Goal: Information Seeking & Learning: Check status

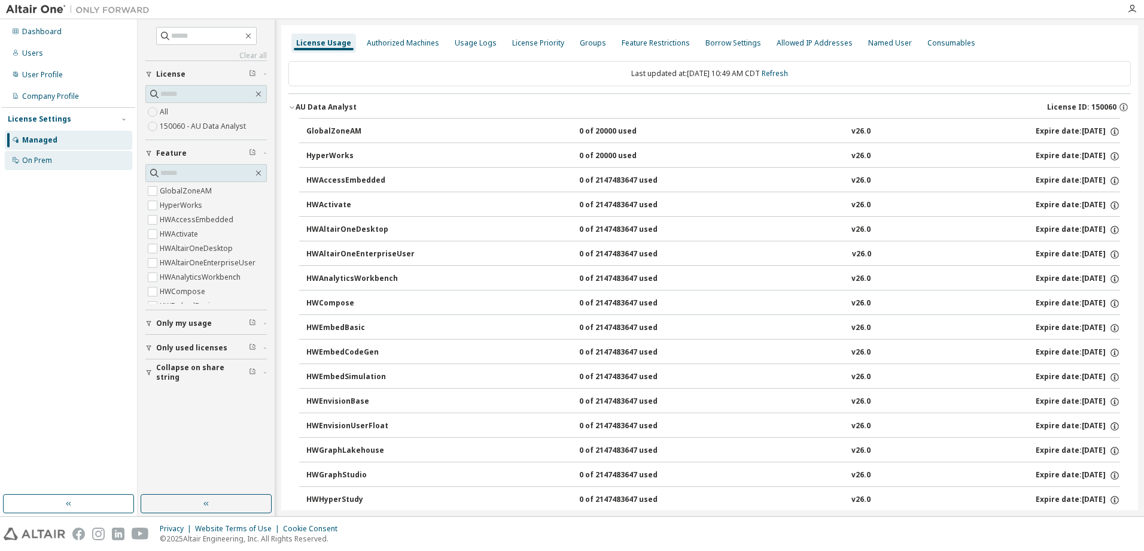
click at [34, 160] on div "On Prem" at bounding box center [37, 161] width 30 height 10
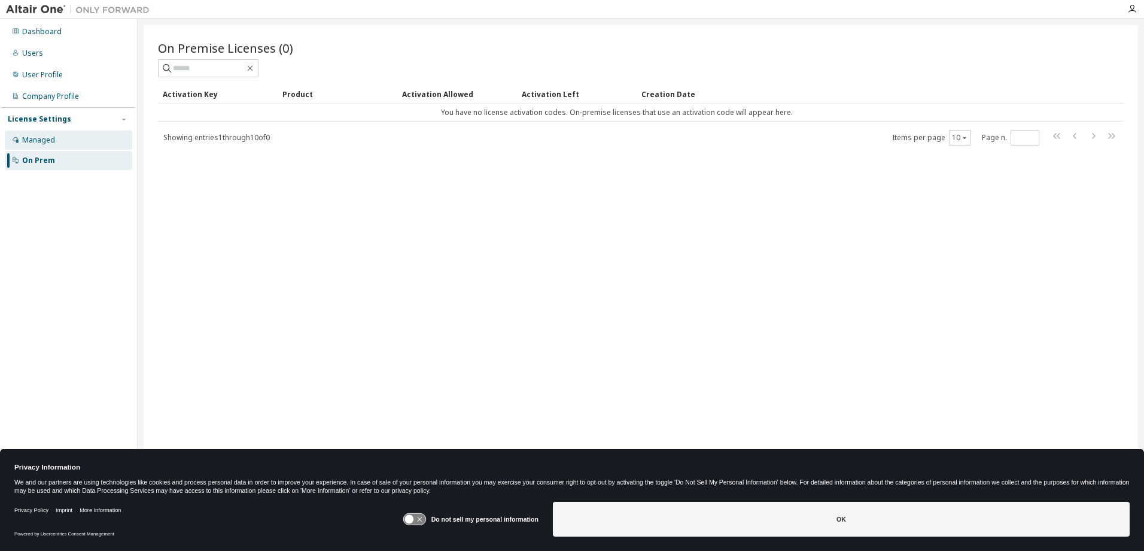
click at [25, 143] on div "Managed" at bounding box center [38, 140] width 33 height 10
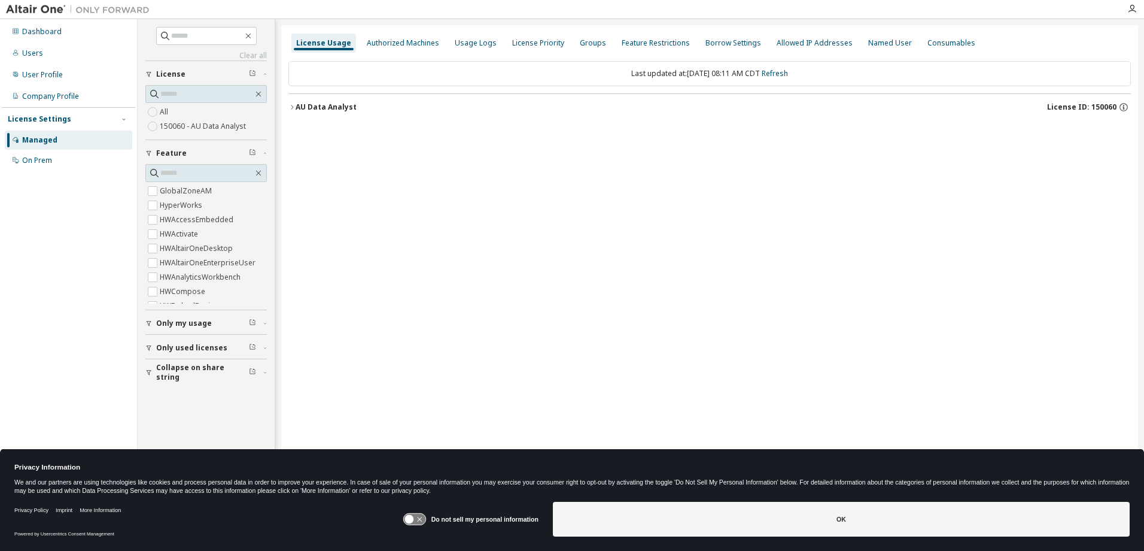
click at [291, 103] on button "AU Data Analyst License ID: 150060" at bounding box center [709, 107] width 843 height 26
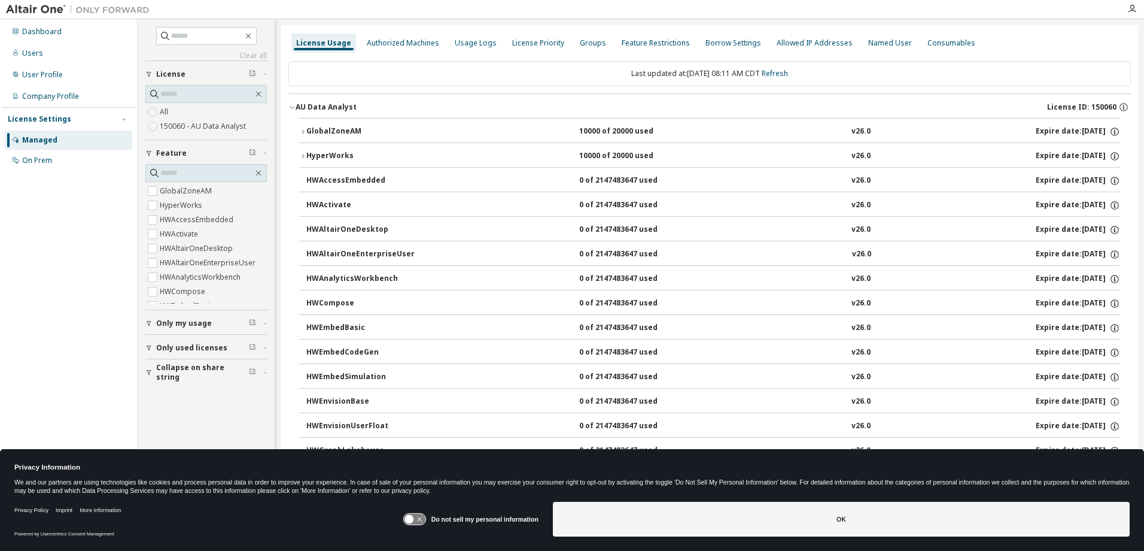
click at [1048, 132] on div "Expire date: 2025-10-03" at bounding box center [1078, 131] width 84 height 11
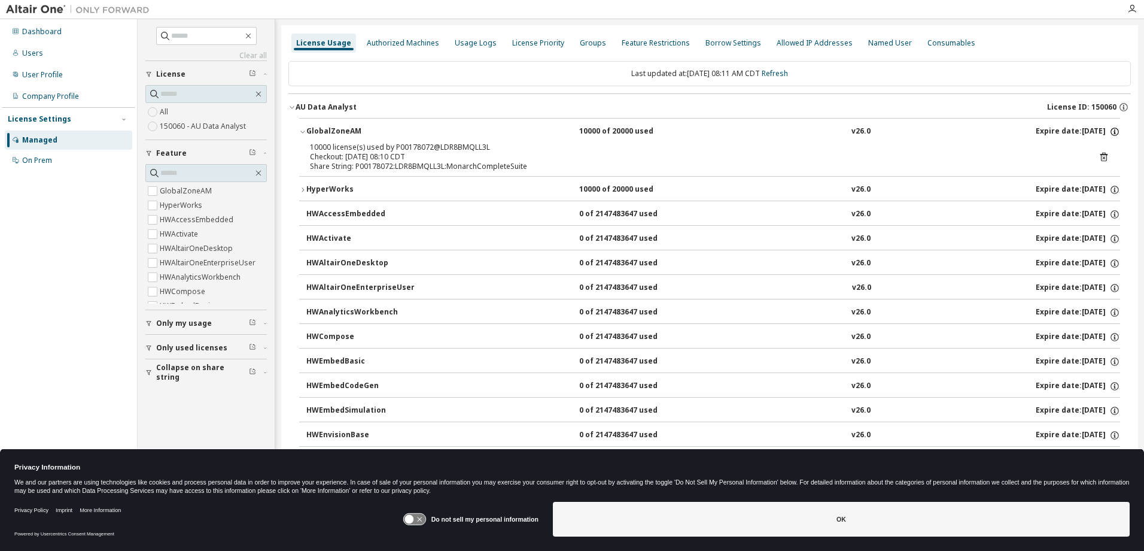
click at [1110, 133] on icon "button" at bounding box center [1115, 131] width 11 height 11
click at [1119, 105] on icon "button" at bounding box center [1124, 107] width 11 height 11
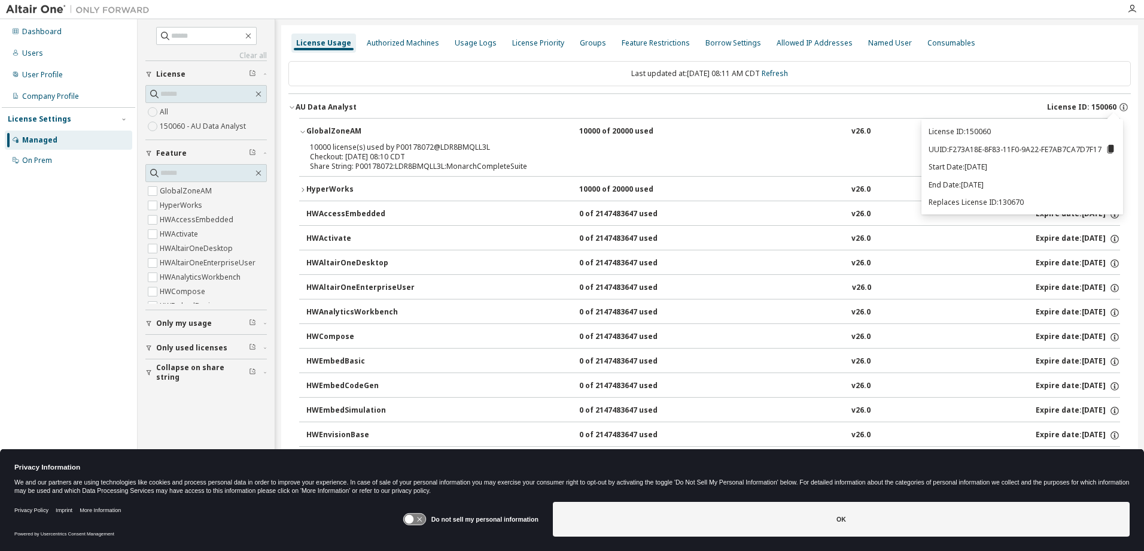
click at [44, 354] on div "Dashboard Users User Profile Company Profile License Settings Managed On Prem" at bounding box center [68, 257] width 133 height 472
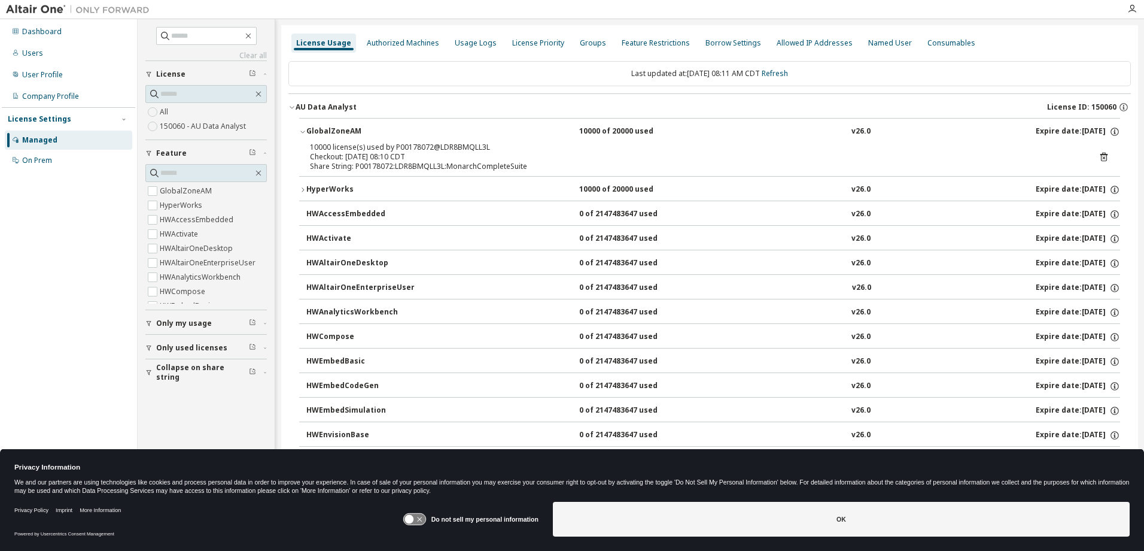
click at [54, 19] on div "Dashboard Users User Profile Company Profile License Settings Managed On Prem" at bounding box center [69, 267] width 138 height 497
click at [50, 30] on div "Dashboard" at bounding box center [42, 32] width 40 height 10
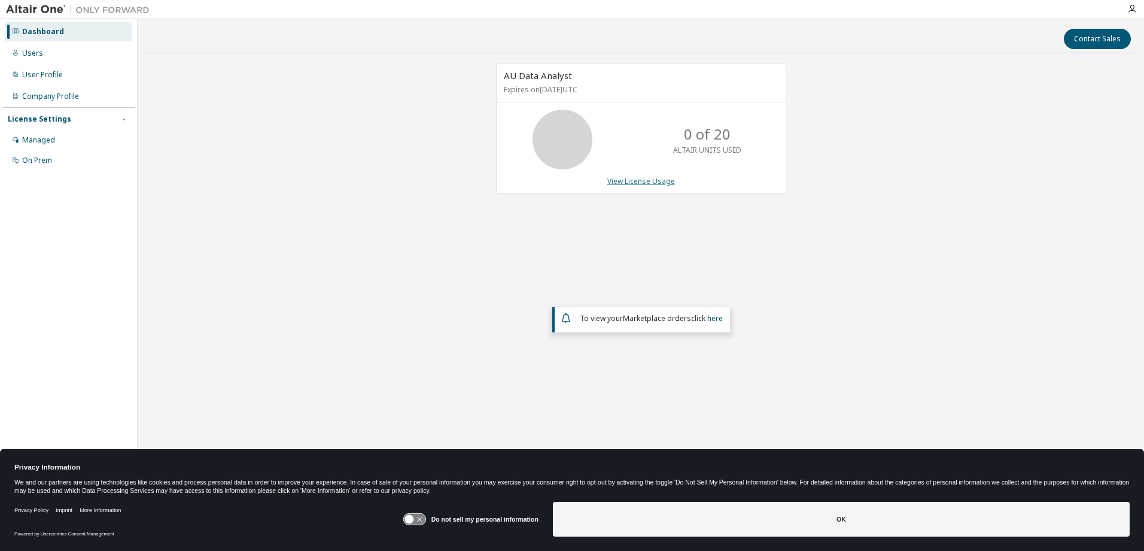
click at [632, 183] on link "View License Usage" at bounding box center [642, 181] width 68 height 10
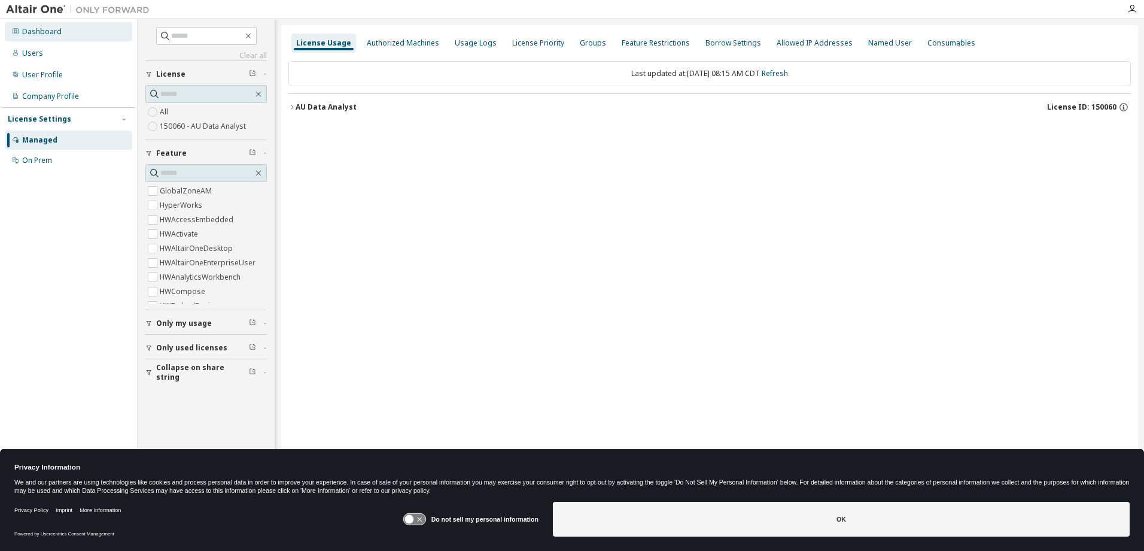
click at [37, 32] on div "Dashboard" at bounding box center [42, 32] width 40 height 10
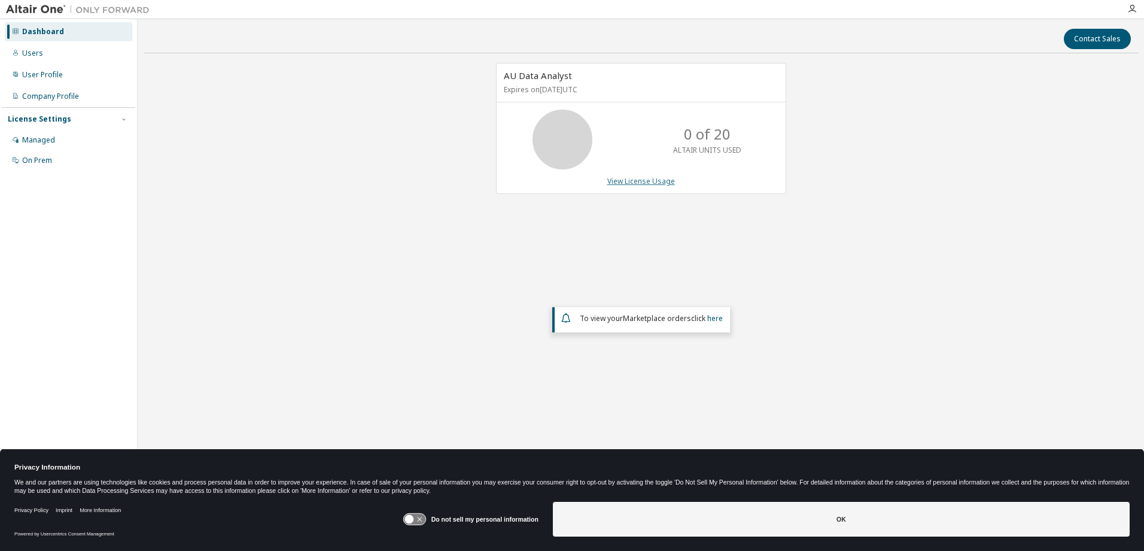
click at [637, 184] on link "View License Usage" at bounding box center [642, 181] width 68 height 10
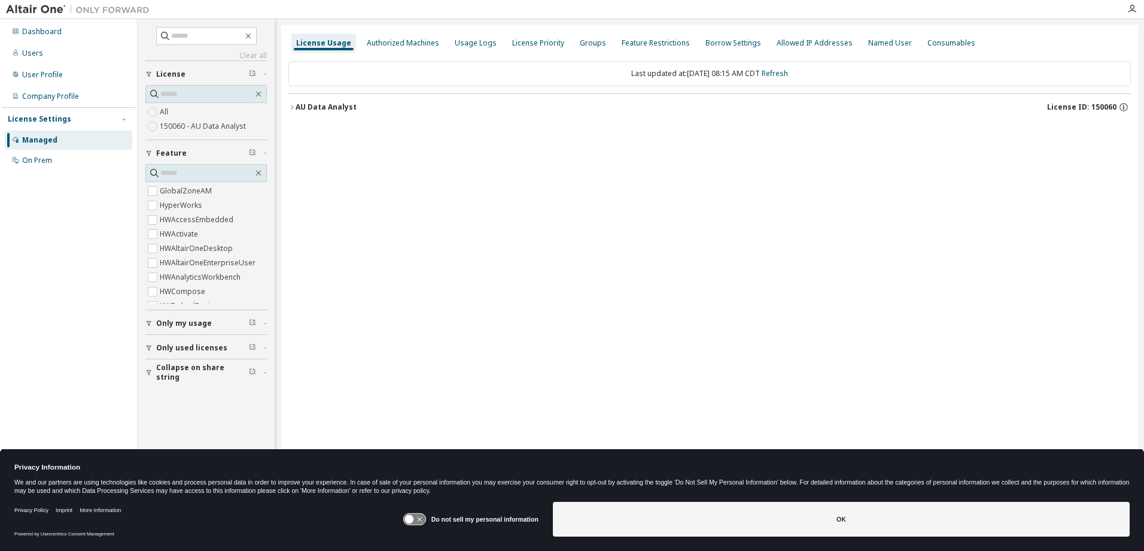
click at [292, 108] on icon "button" at bounding box center [291, 107] width 7 height 7
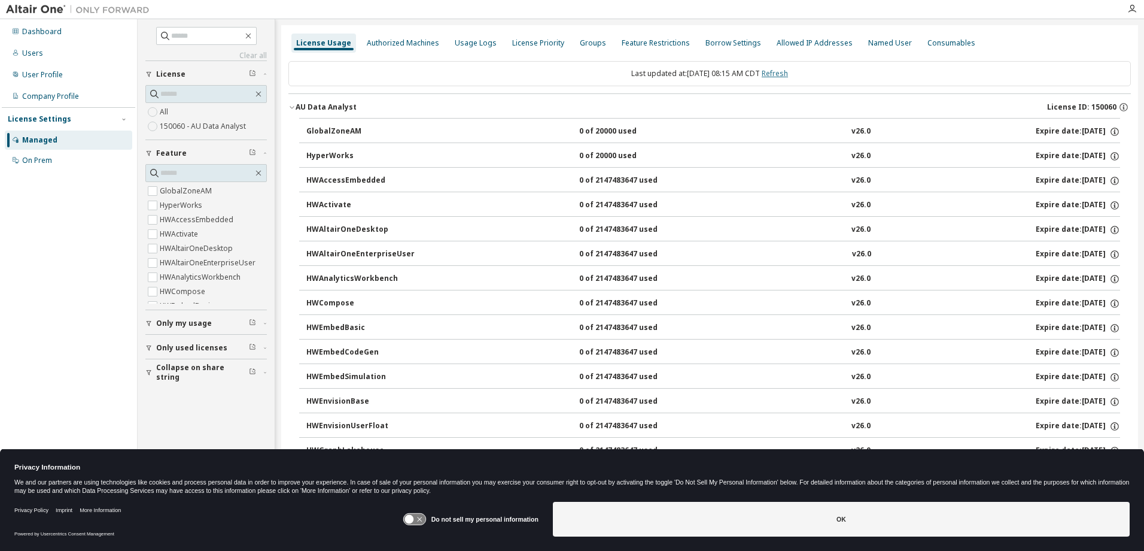
click at [788, 77] on link "Refresh" at bounding box center [775, 73] width 26 height 10
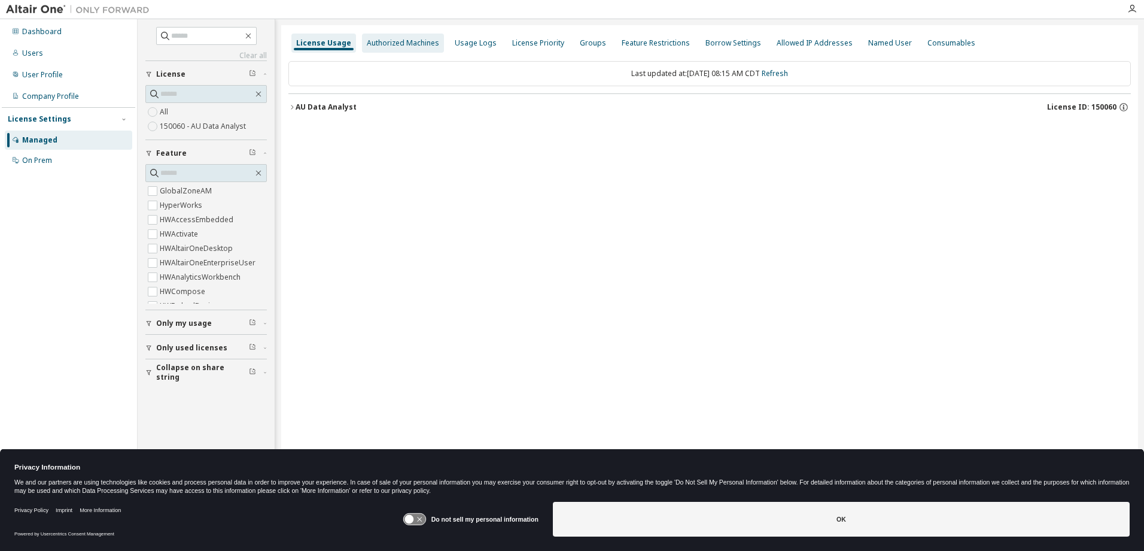
click at [420, 43] on div "Authorized Machines" at bounding box center [403, 43] width 72 height 10
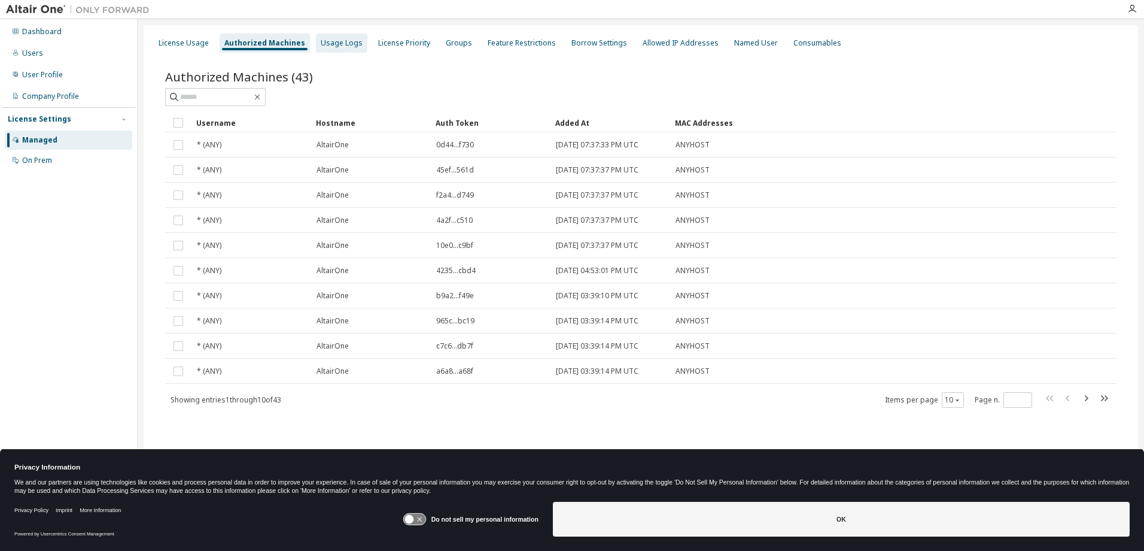
click at [327, 45] on div "Usage Logs" at bounding box center [342, 43] width 42 height 10
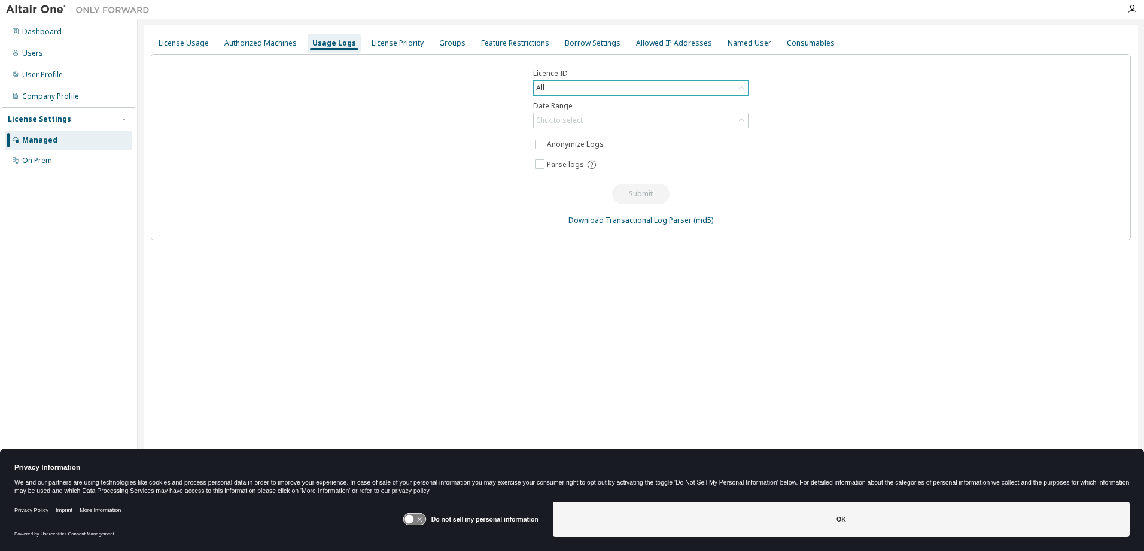
click at [746, 90] on icon at bounding box center [742, 88] width 12 height 12
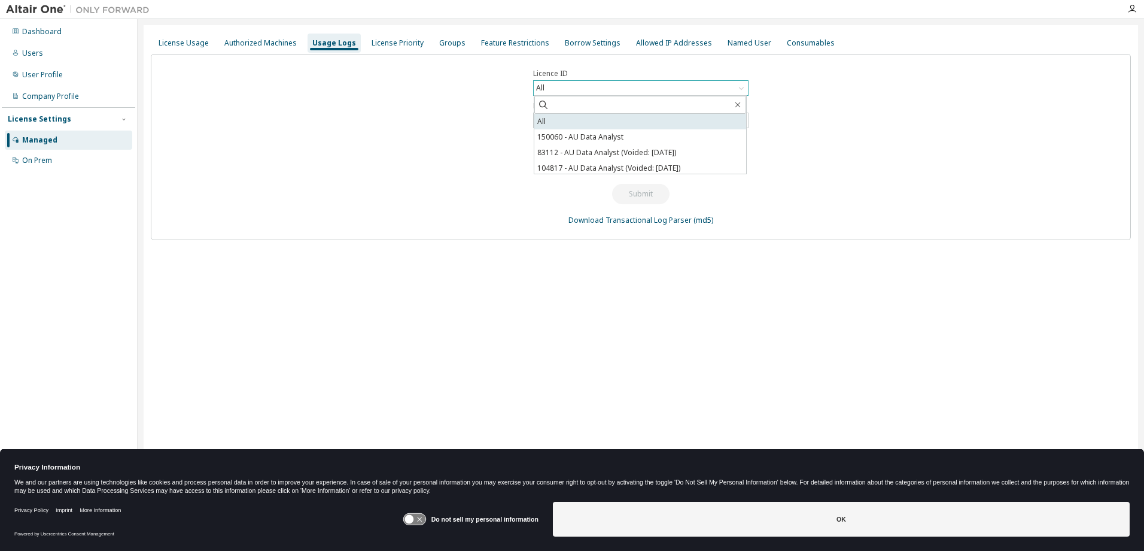
click at [585, 119] on li "All" at bounding box center [640, 122] width 212 height 16
click at [721, 126] on div "Click to select" at bounding box center [641, 120] width 214 height 14
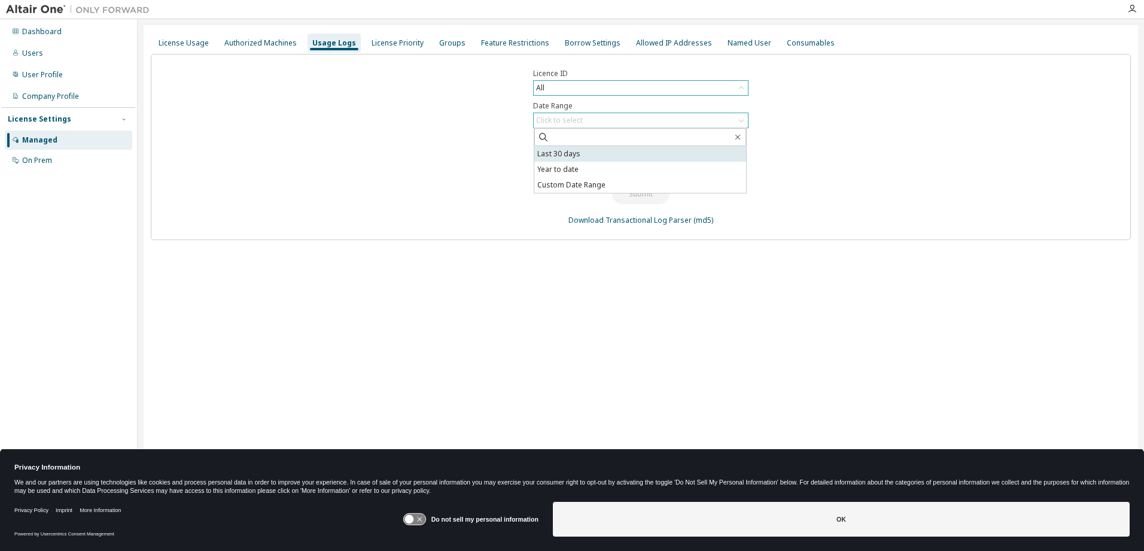
click at [609, 153] on li "Last 30 days" at bounding box center [640, 154] width 212 height 16
click at [627, 195] on button "Submit" at bounding box center [640, 194] width 57 height 20
click at [652, 196] on button "Submit" at bounding box center [640, 194] width 57 height 20
click at [624, 187] on button "Submit" at bounding box center [640, 194] width 57 height 20
click at [643, 191] on button "Submit" at bounding box center [640, 194] width 57 height 20
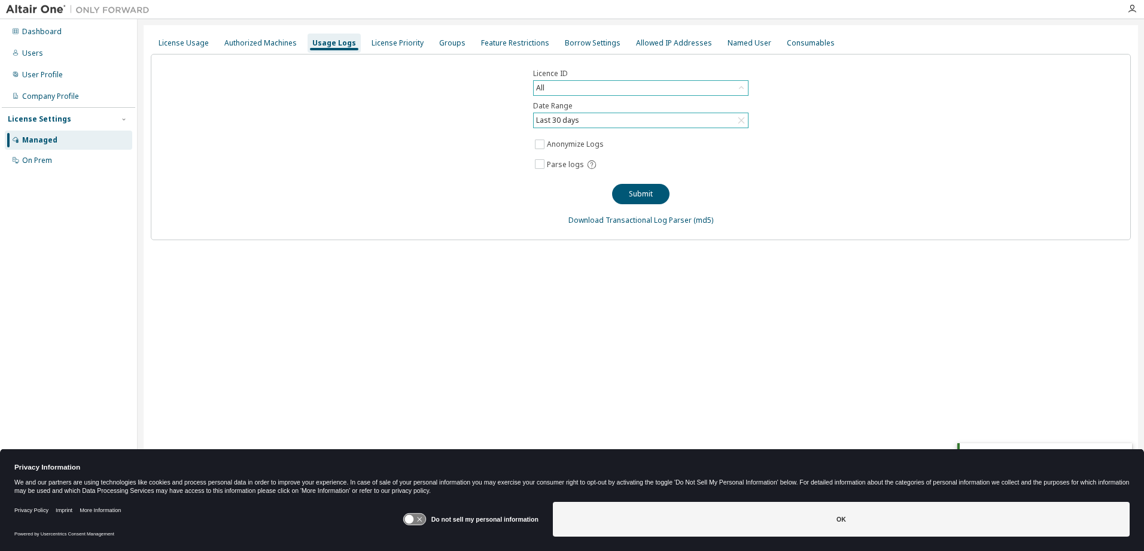
click at [742, 116] on icon at bounding box center [742, 120] width 12 height 12
click at [383, 40] on div "License Priority" at bounding box center [398, 43] width 52 height 10
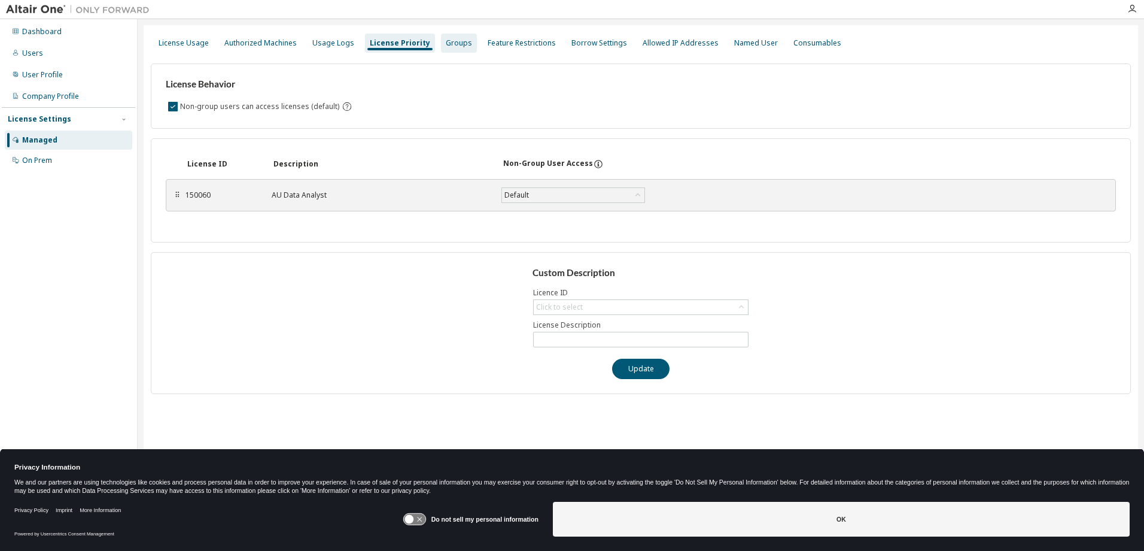
click at [447, 39] on div "Groups" at bounding box center [459, 43] width 26 height 10
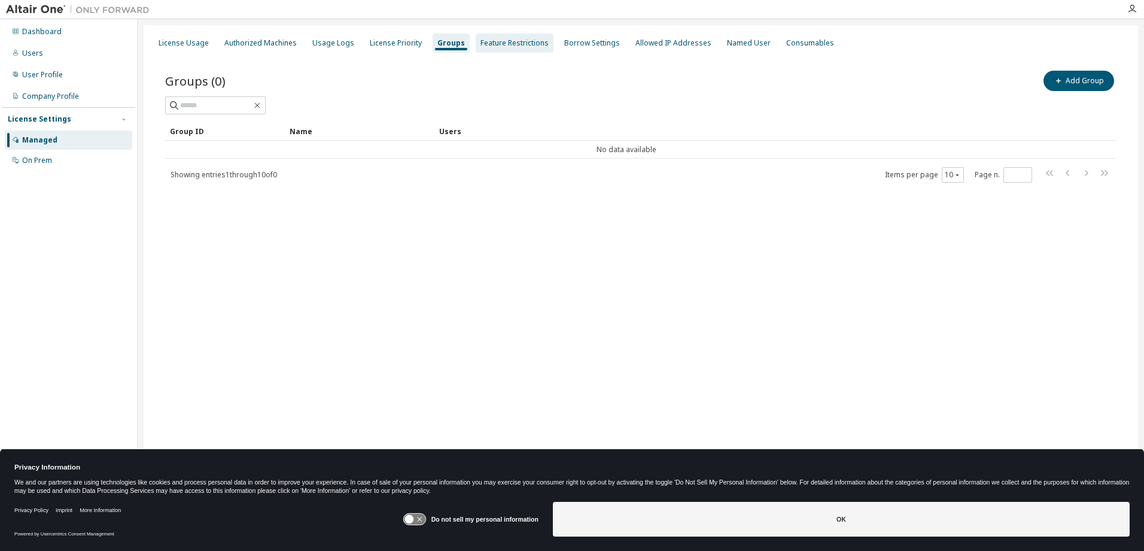
click at [499, 44] on div "Feature Restrictions" at bounding box center [515, 43] width 68 height 10
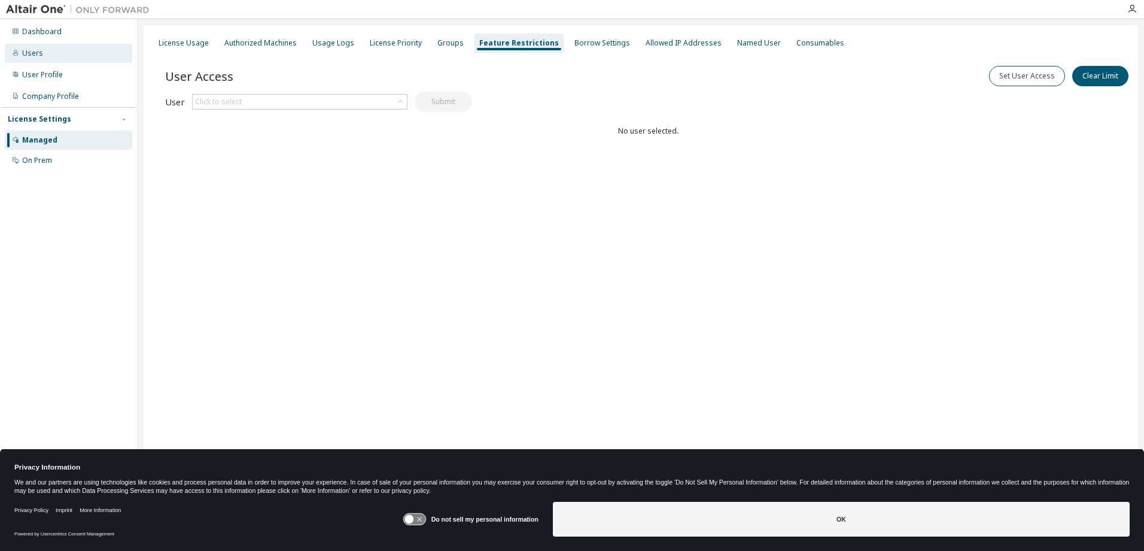
click at [69, 47] on div "Users" at bounding box center [68, 53] width 127 height 19
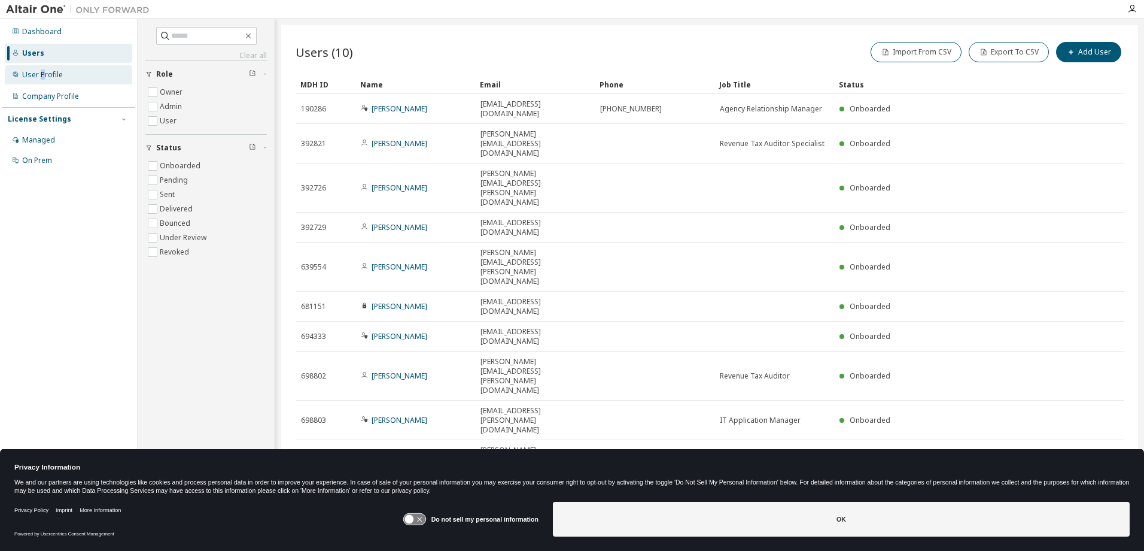
click at [42, 72] on div "User Profile" at bounding box center [42, 75] width 41 height 10
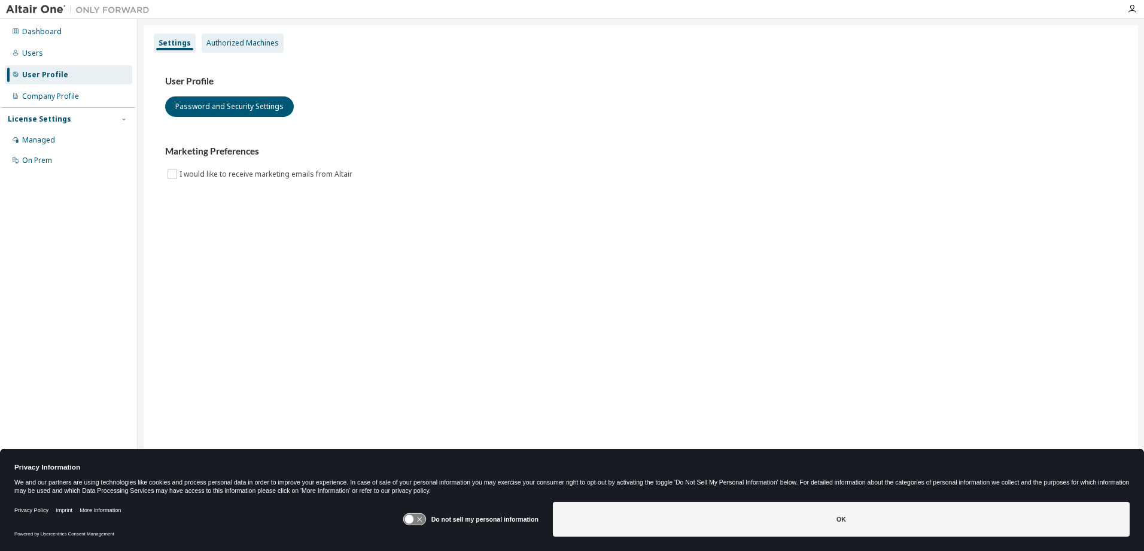
click at [241, 42] on div "Authorized Machines" at bounding box center [242, 43] width 72 height 10
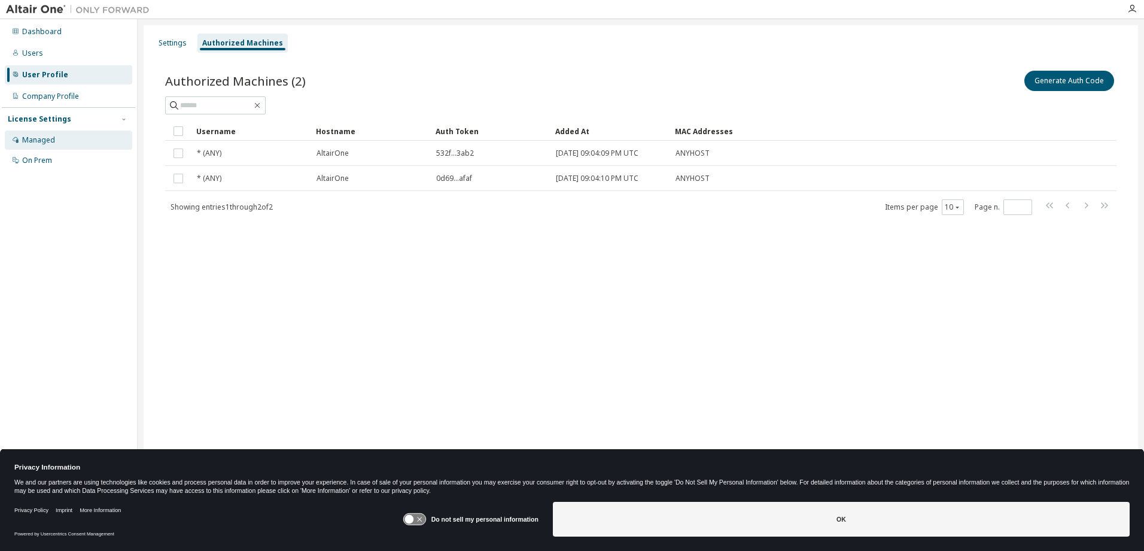
click at [41, 143] on div "Managed" at bounding box center [38, 140] width 33 height 10
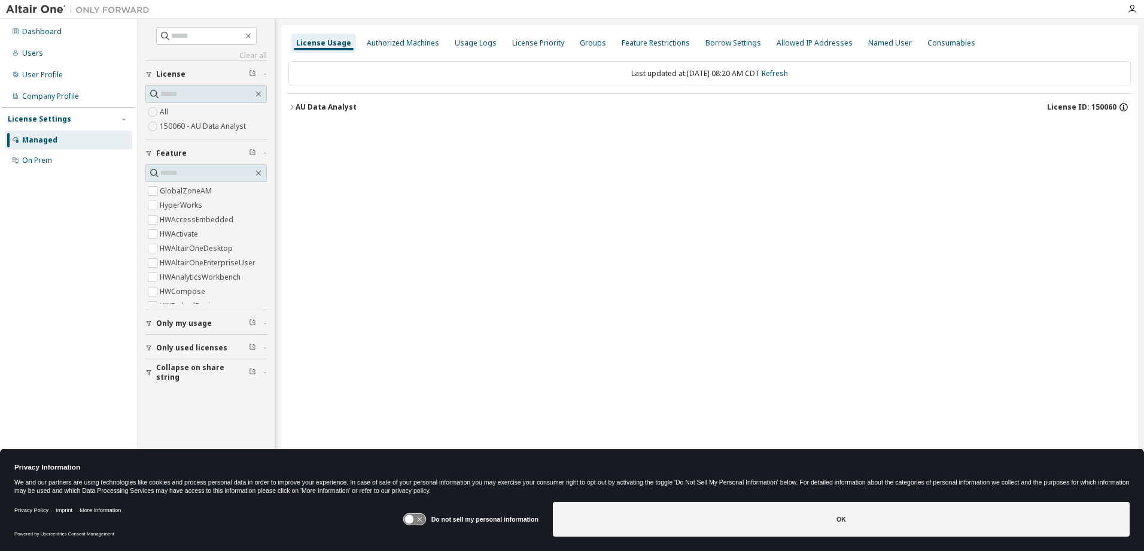
click at [1126, 108] on icon "button" at bounding box center [1124, 107] width 11 height 11
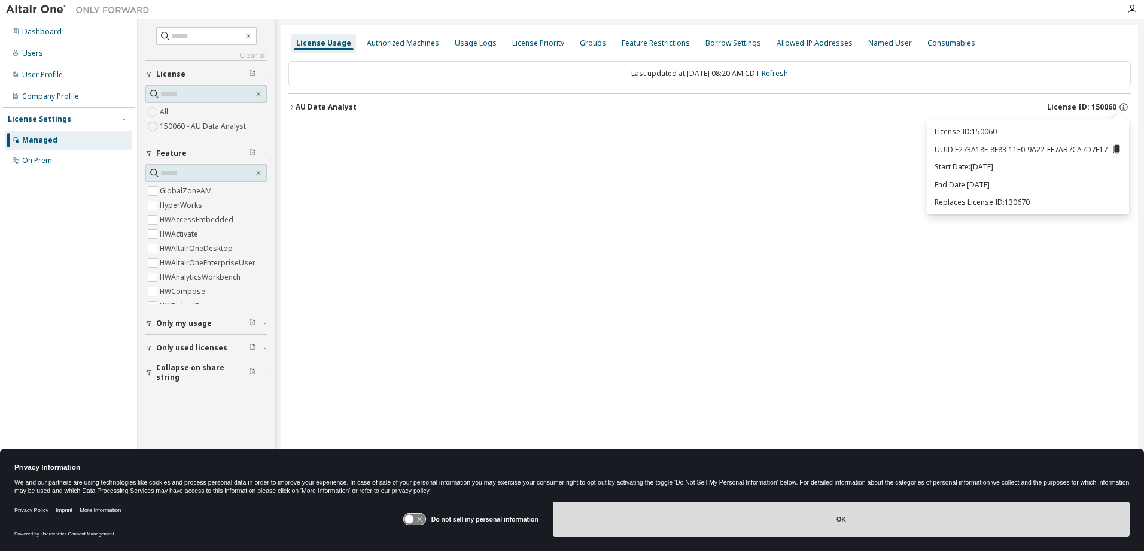
click at [839, 528] on button "OK" at bounding box center [841, 519] width 577 height 35
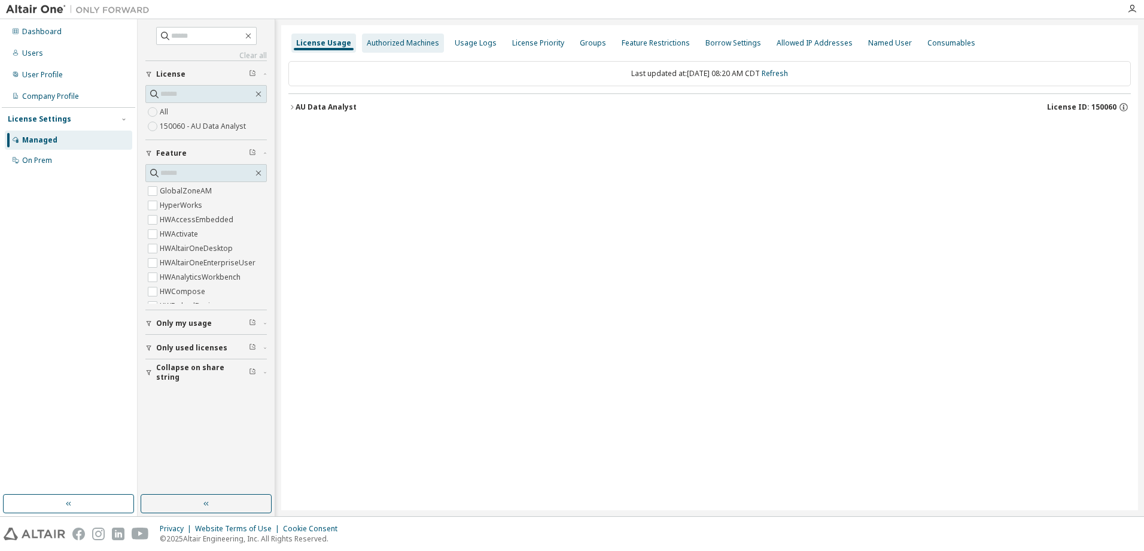
click at [390, 45] on div "Authorized Machines" at bounding box center [403, 43] width 72 height 10
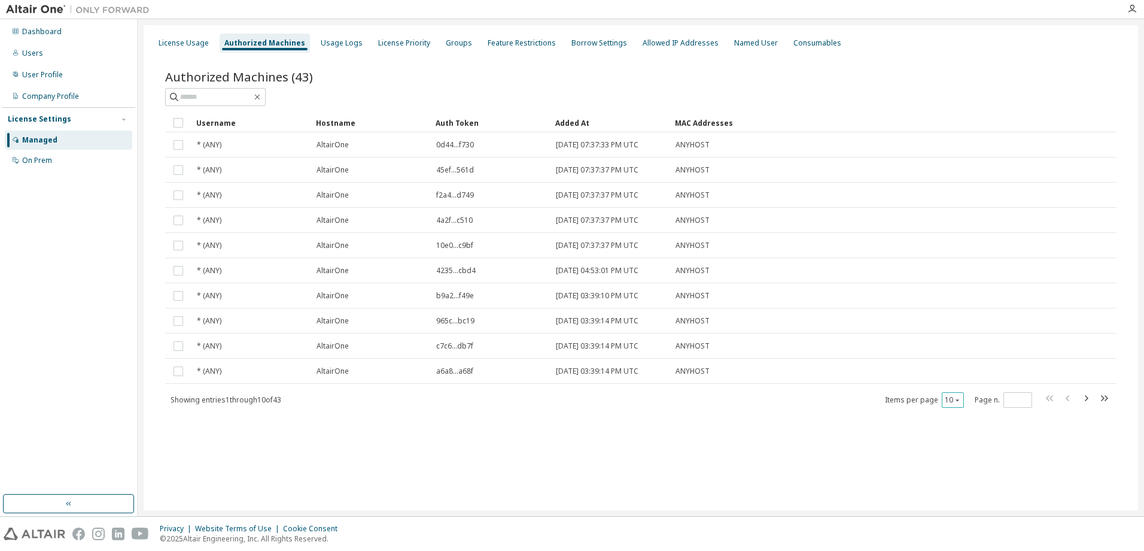
click at [954, 402] on icon "button" at bounding box center [957, 399] width 7 height 7
click at [960, 473] on div "100" at bounding box center [990, 473] width 96 height 14
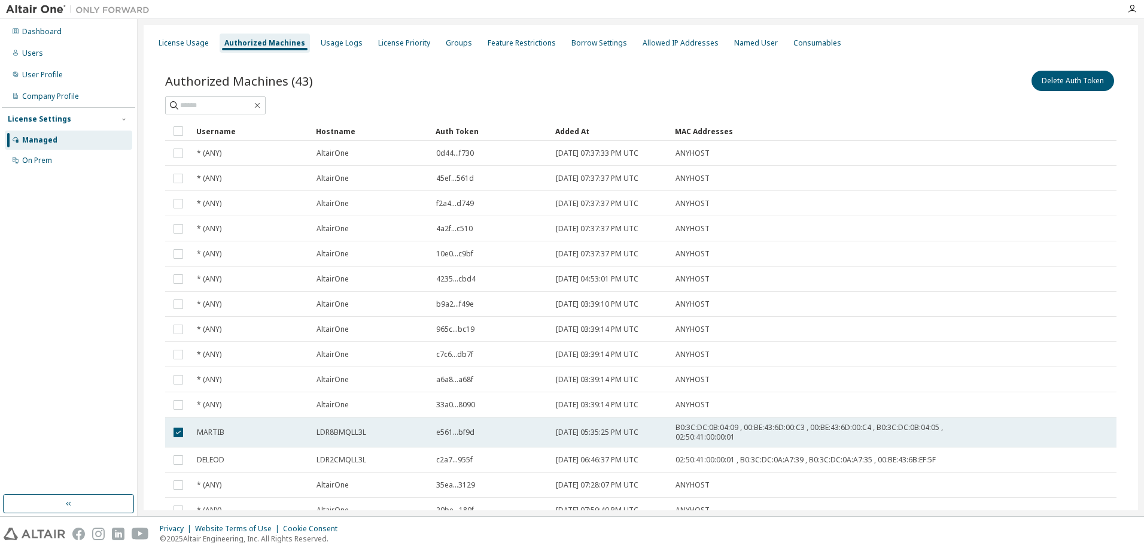
click at [175, 440] on td at bounding box center [178, 432] width 26 height 30
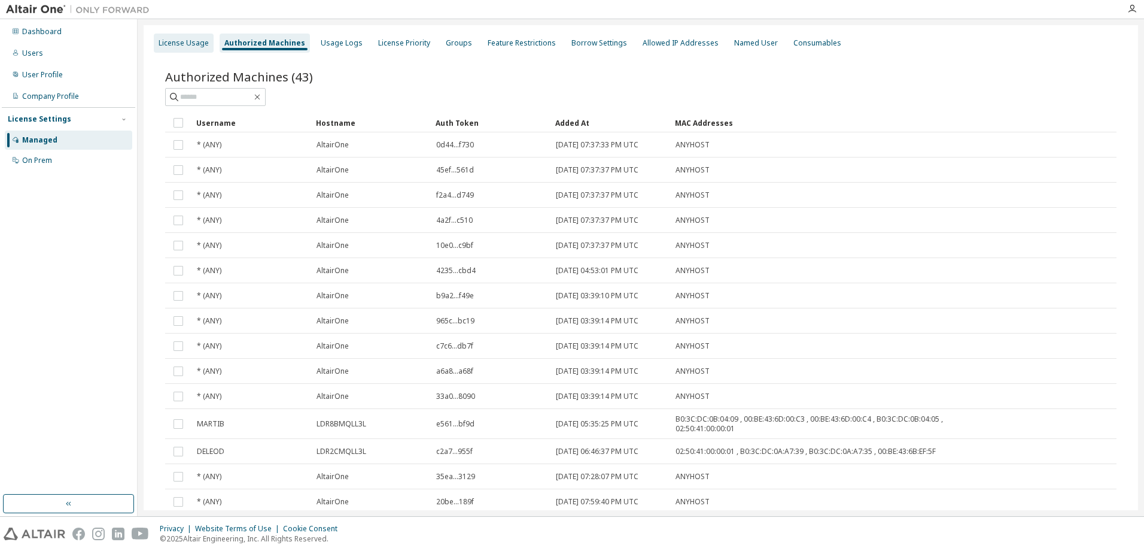
click at [179, 38] on div "License Usage" at bounding box center [184, 43] width 50 height 10
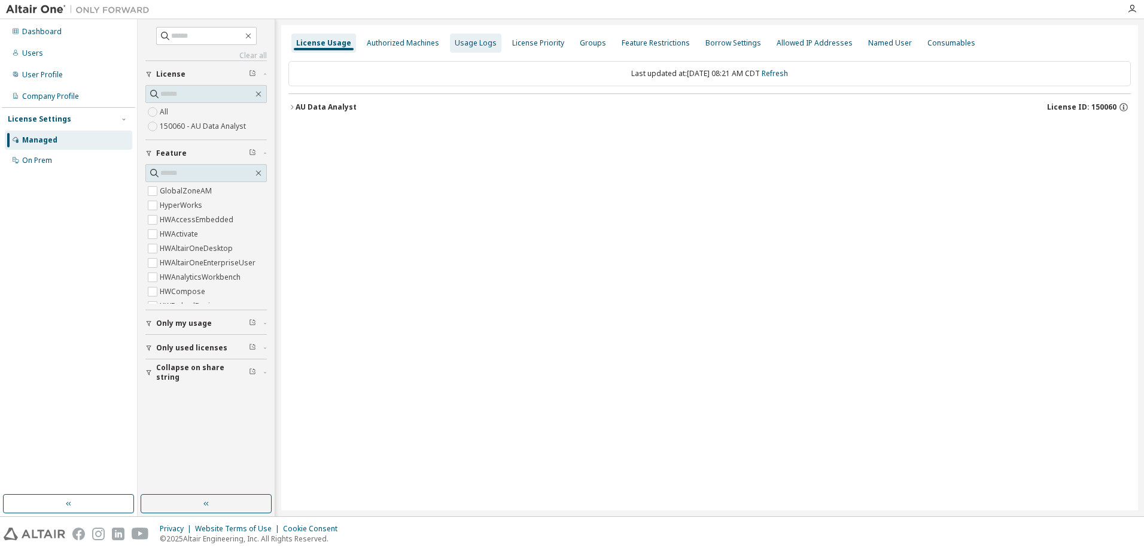
click at [464, 46] on div "Usage Logs" at bounding box center [476, 43] width 42 height 10
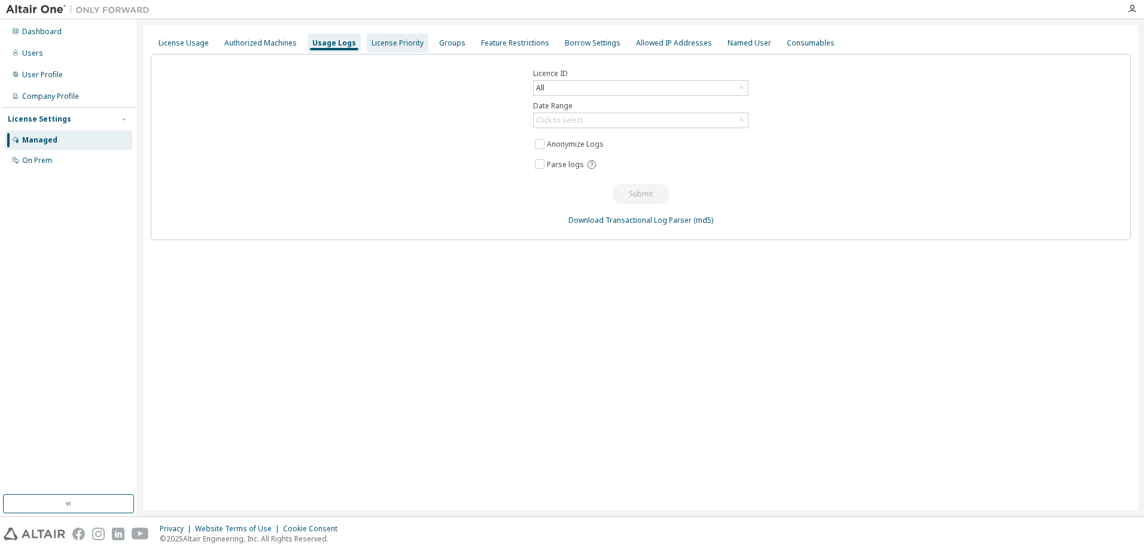
click at [396, 44] on div "License Priority" at bounding box center [398, 43] width 52 height 10
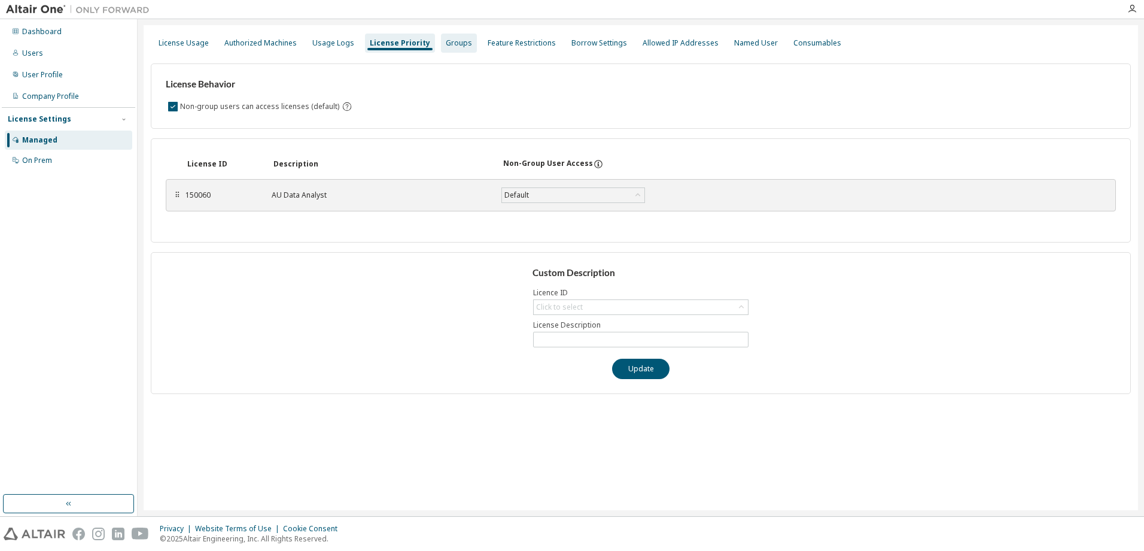
click at [446, 45] on div "Groups" at bounding box center [459, 43] width 26 height 10
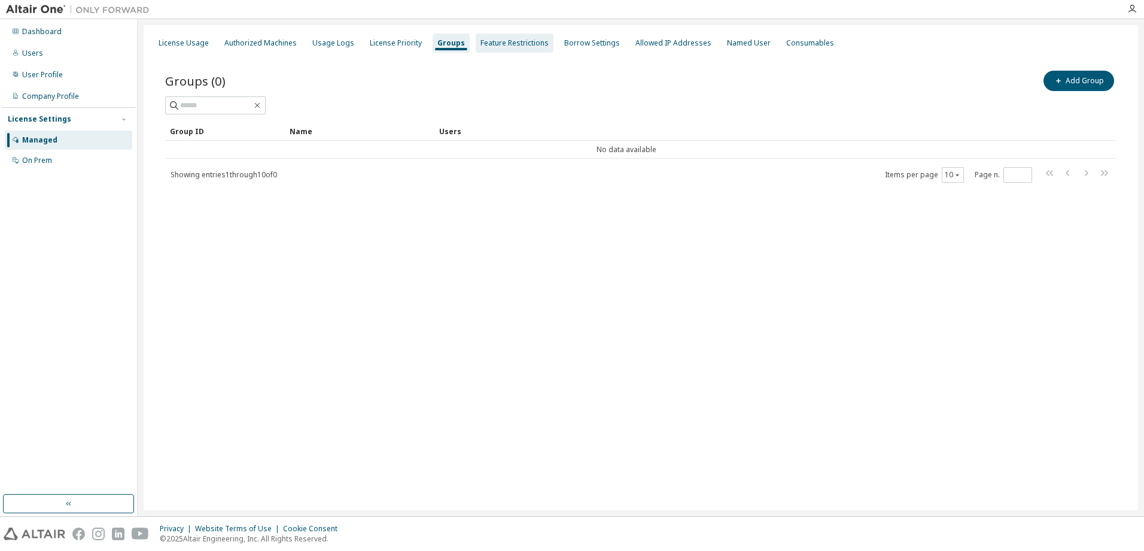
click at [491, 45] on div "Feature Restrictions" at bounding box center [515, 43] width 68 height 10
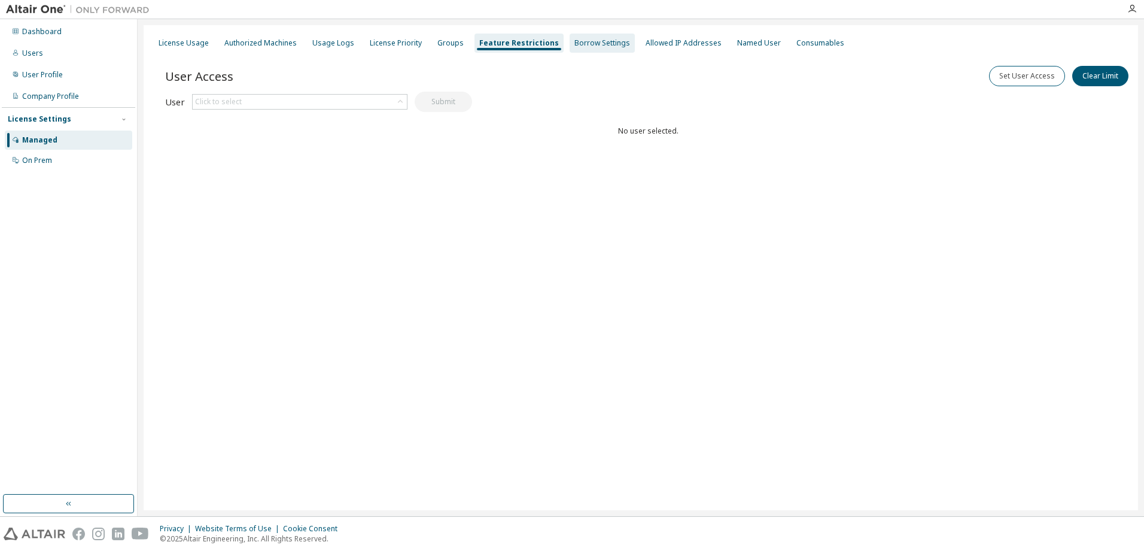
click at [575, 46] on div "Borrow Settings" at bounding box center [603, 43] width 56 height 10
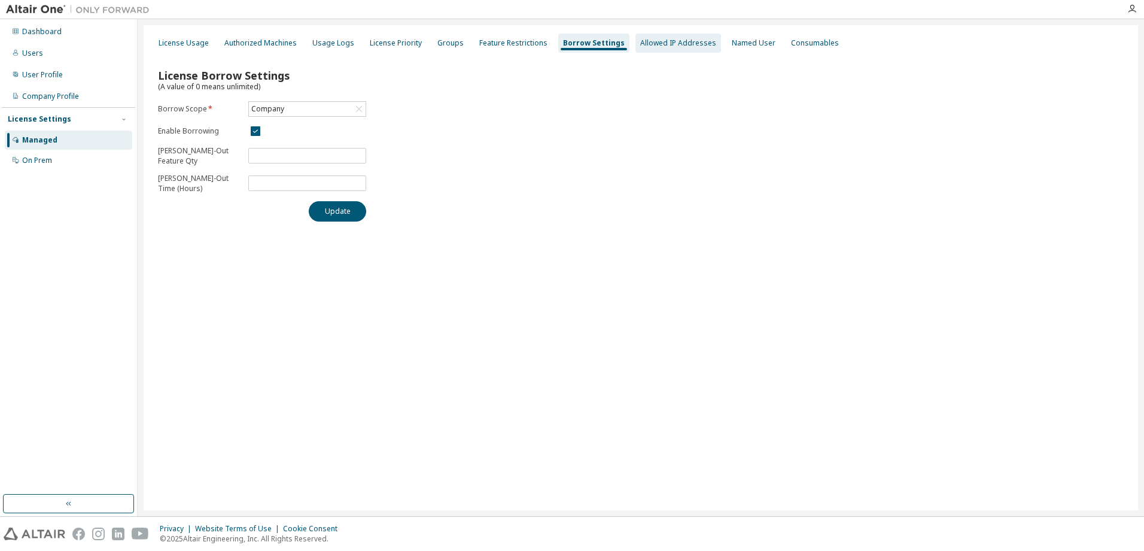
click at [649, 48] on div "Allowed IP Addresses" at bounding box center [679, 43] width 86 height 19
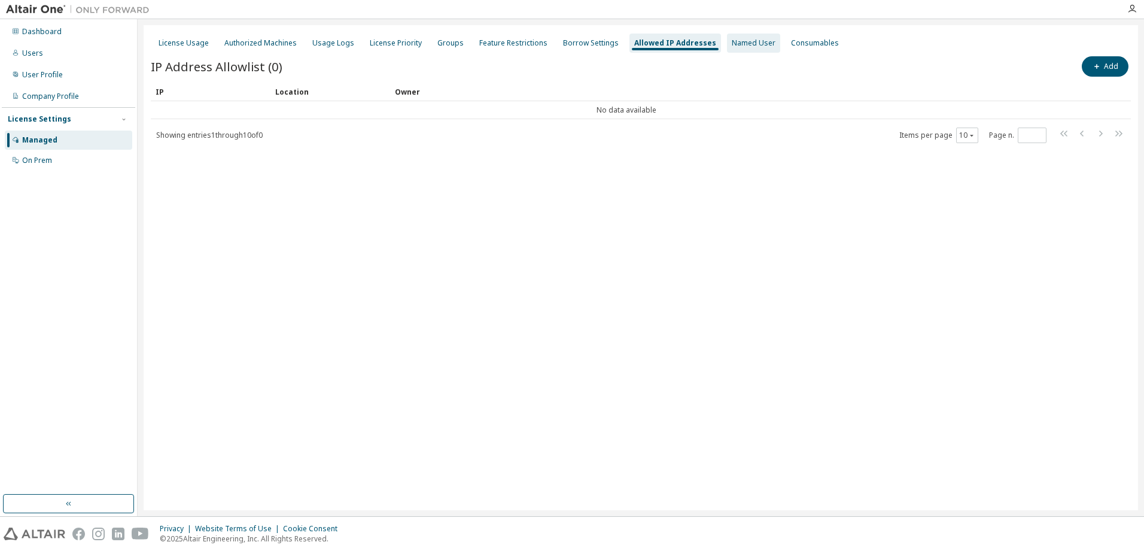
click at [727, 51] on div "Named User" at bounding box center [753, 43] width 53 height 19
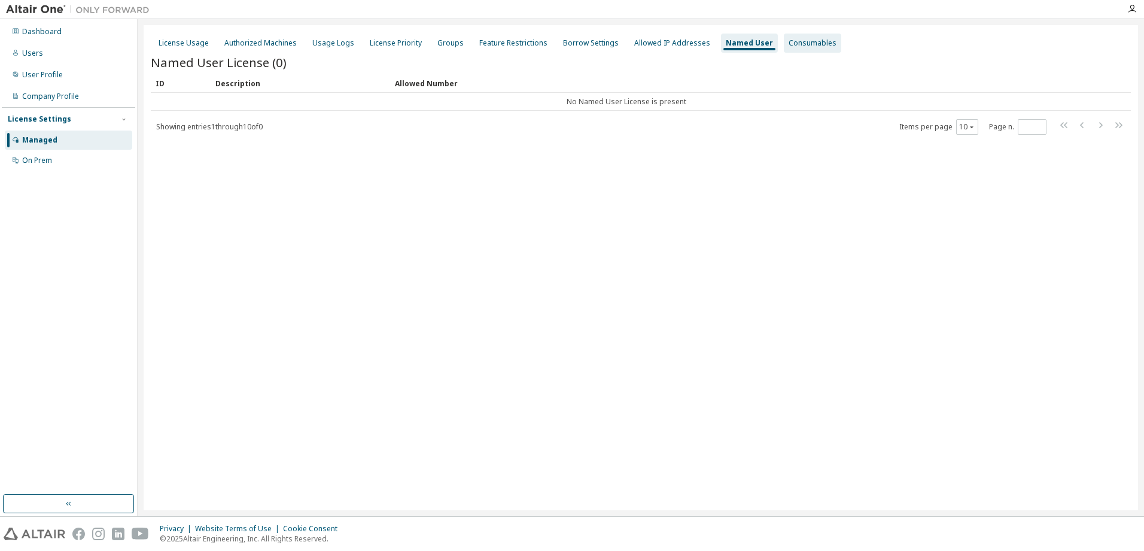
click at [792, 48] on div "Consumables" at bounding box center [812, 43] width 57 height 19
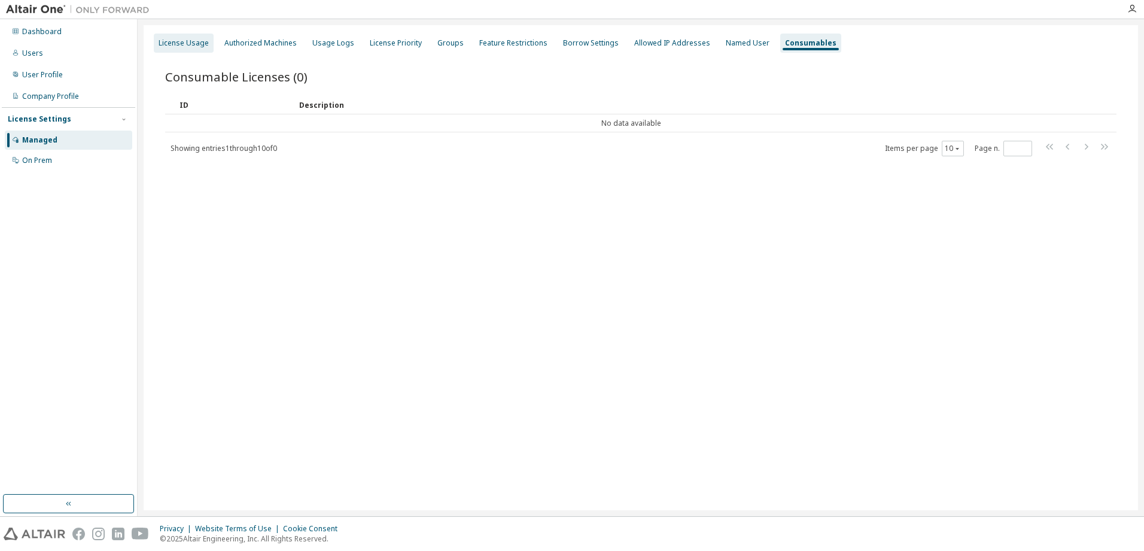
click at [177, 48] on div "License Usage" at bounding box center [184, 43] width 60 height 19
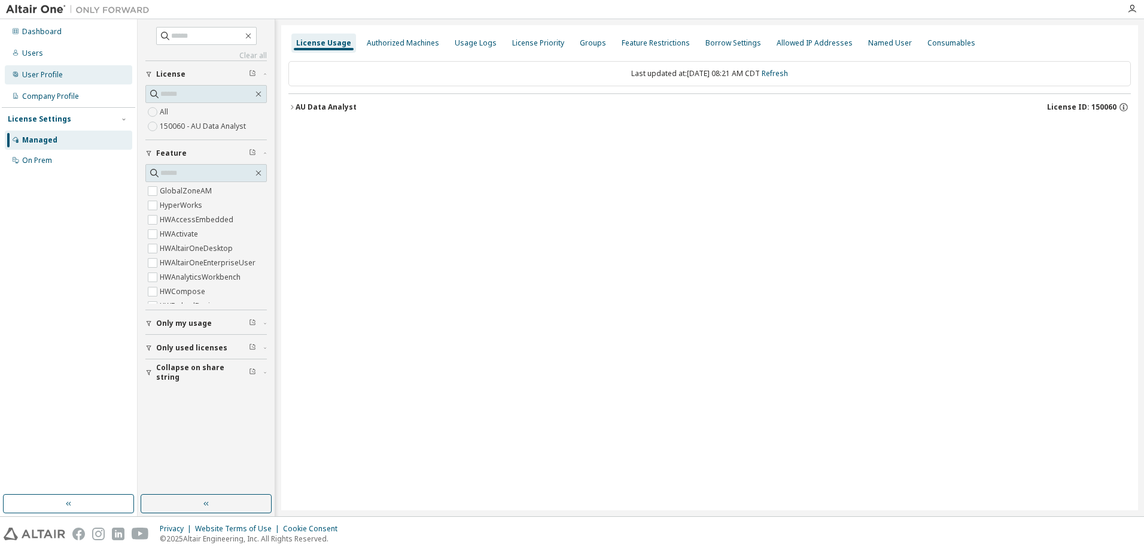
click at [41, 75] on div "User Profile" at bounding box center [42, 75] width 41 height 10
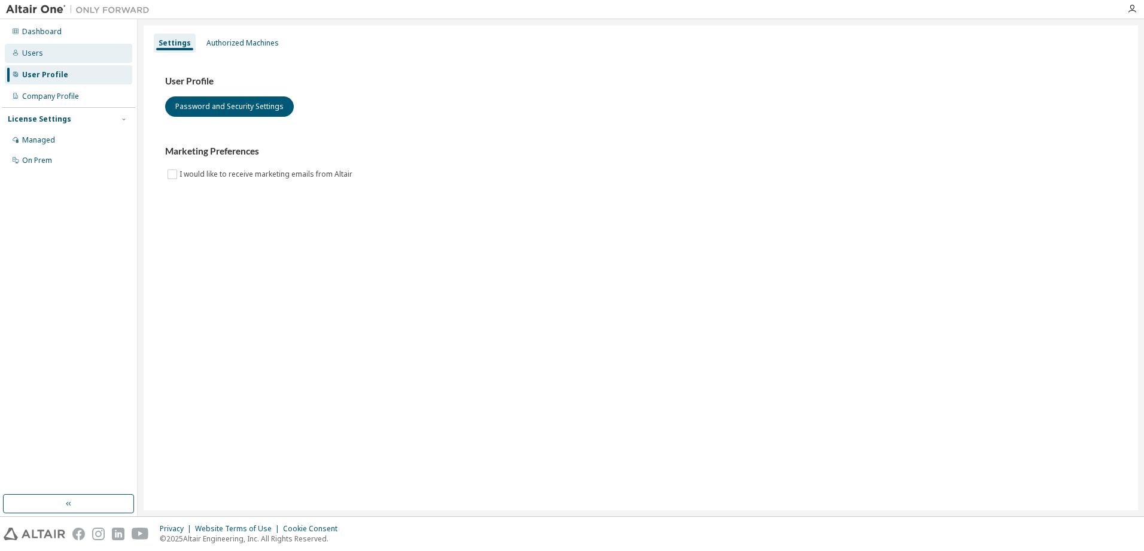
click at [47, 50] on div "Users" at bounding box center [68, 53] width 127 height 19
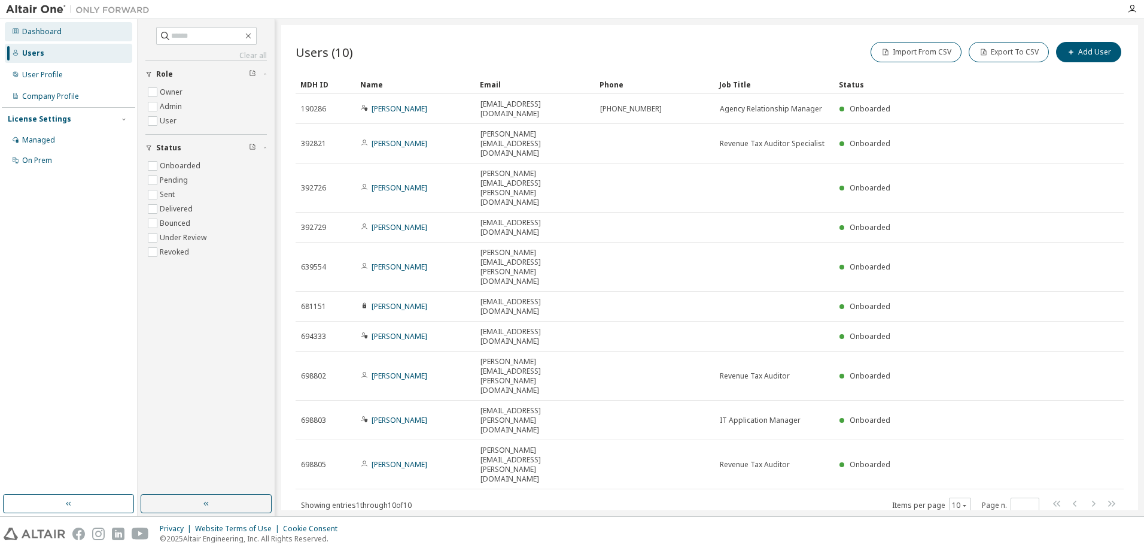
click at [26, 29] on div "Dashboard" at bounding box center [42, 32] width 40 height 10
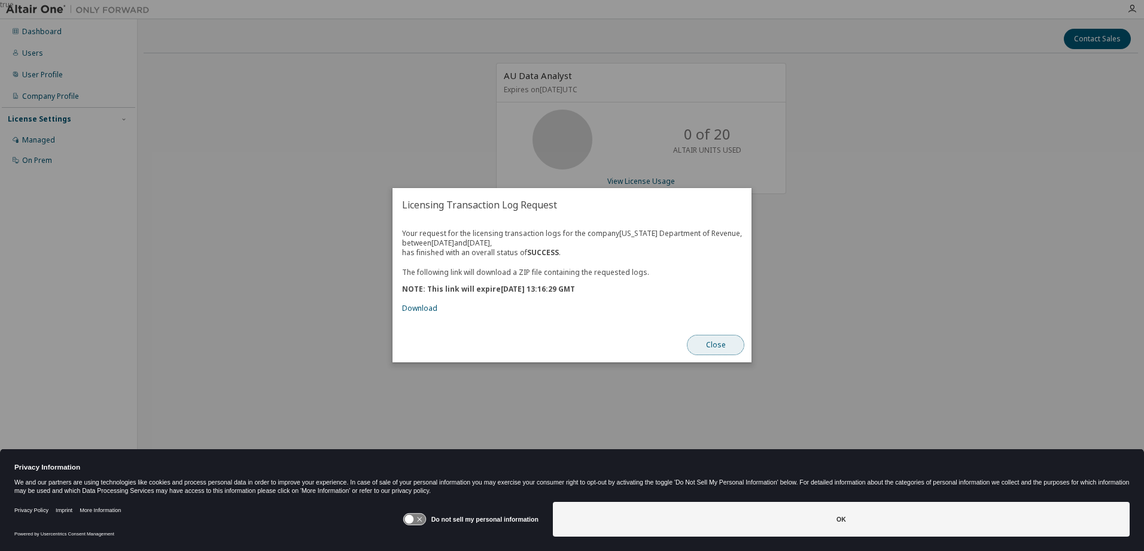
click at [709, 341] on button "Close" at bounding box center [715, 345] width 57 height 20
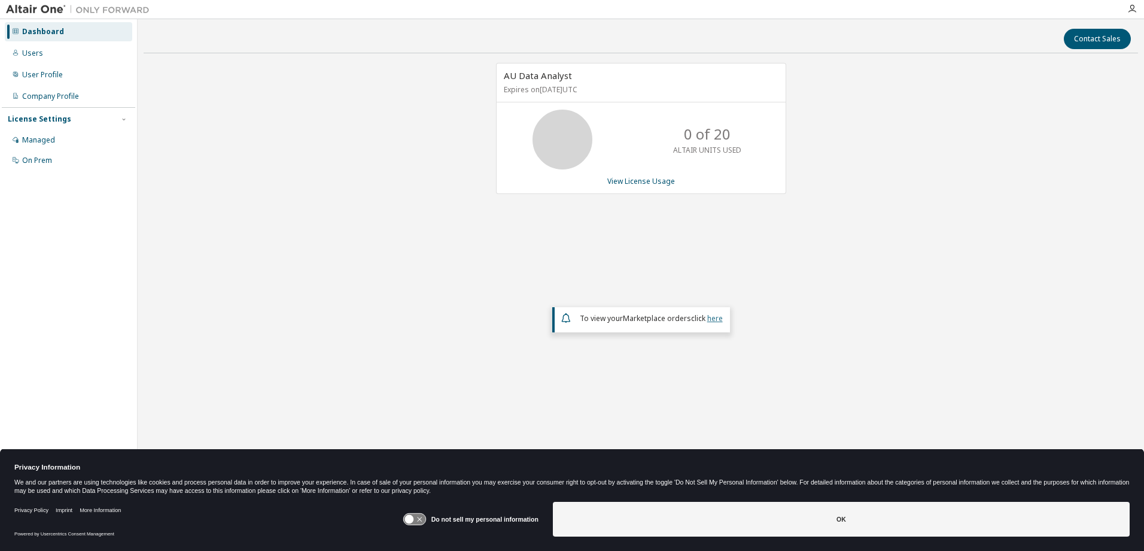
click at [714, 317] on link "here" at bounding box center [715, 318] width 16 height 10
